Goal: Information Seeking & Learning: Learn about a topic

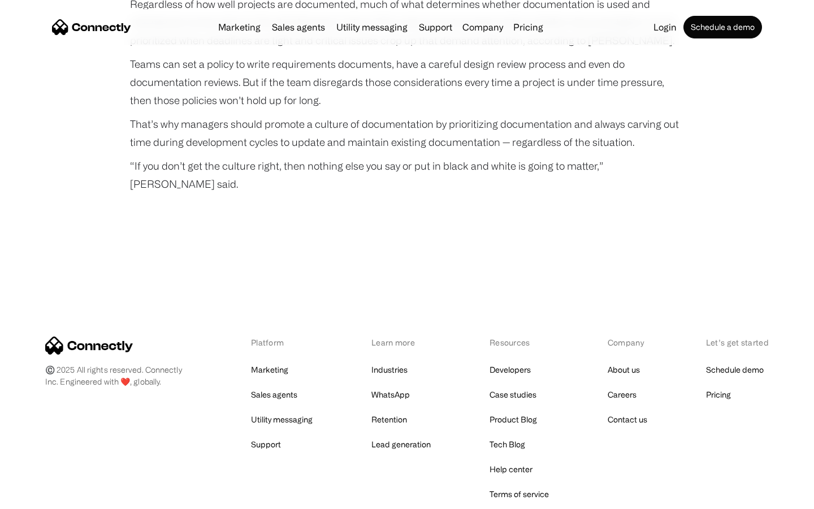
scroll to position [3773, 0]
